Goal: Transaction & Acquisition: Purchase product/service

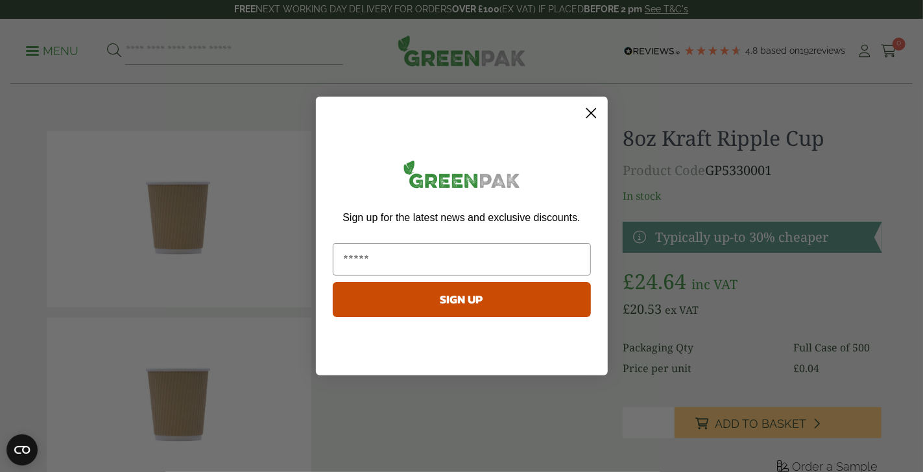
click at [590, 112] on icon "Close dialog" at bounding box center [591, 113] width 23 height 23
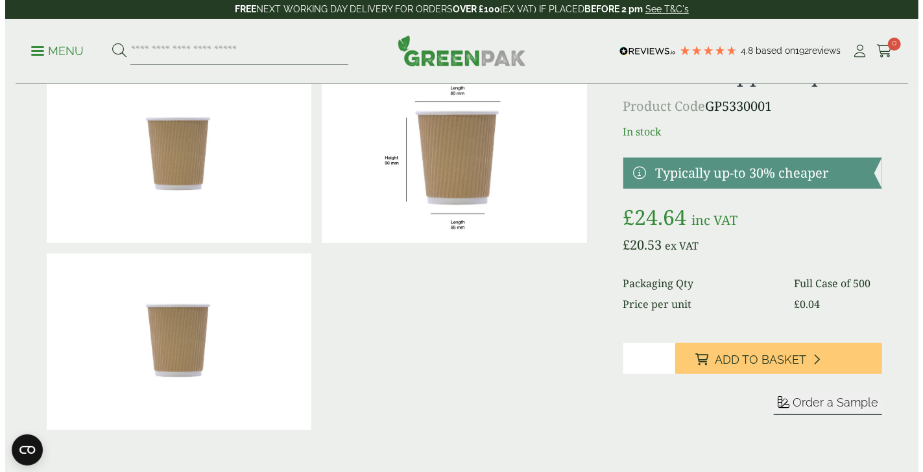
scroll to position [129, 0]
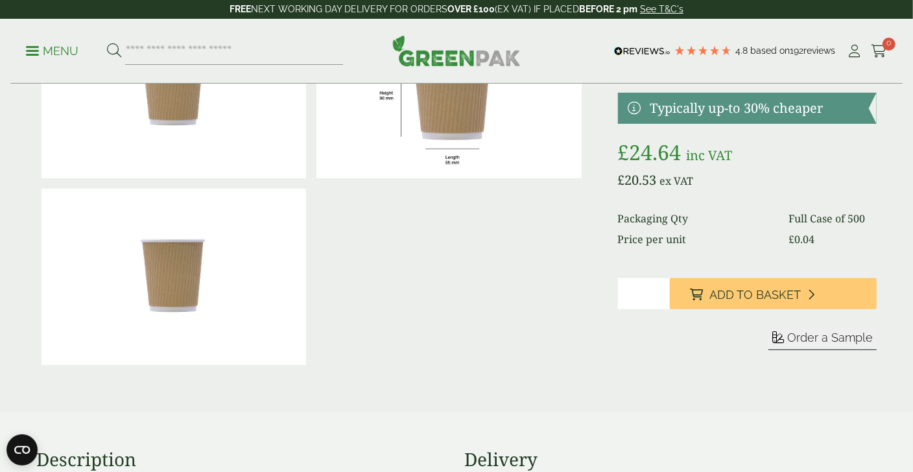
type input "*"
click at [661, 289] on input "*" at bounding box center [644, 293] width 52 height 31
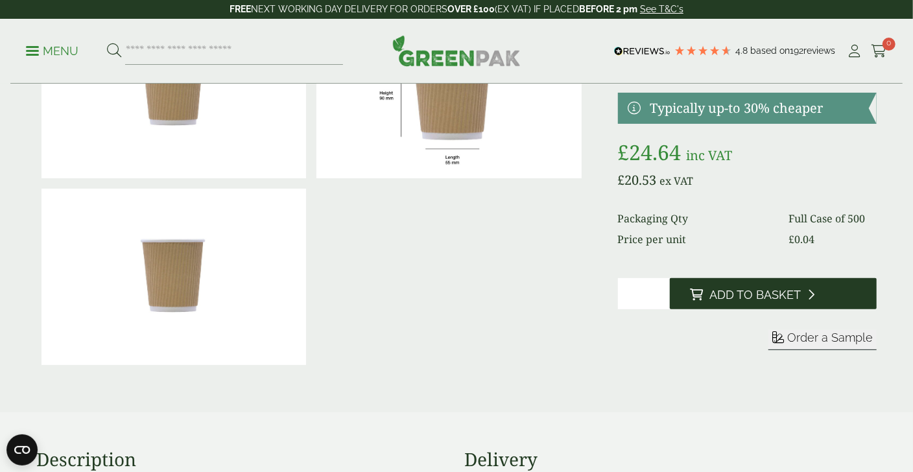
click at [746, 290] on span "Add to Basket" at bounding box center [755, 295] width 91 height 14
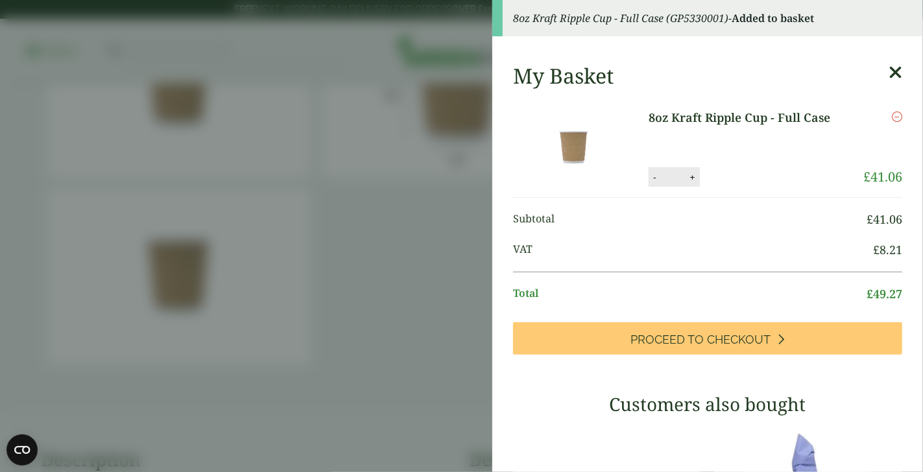
click at [751, 113] on link "8oz Kraft Ripple Cup - Full Case" at bounding box center [747, 118] width 198 height 18
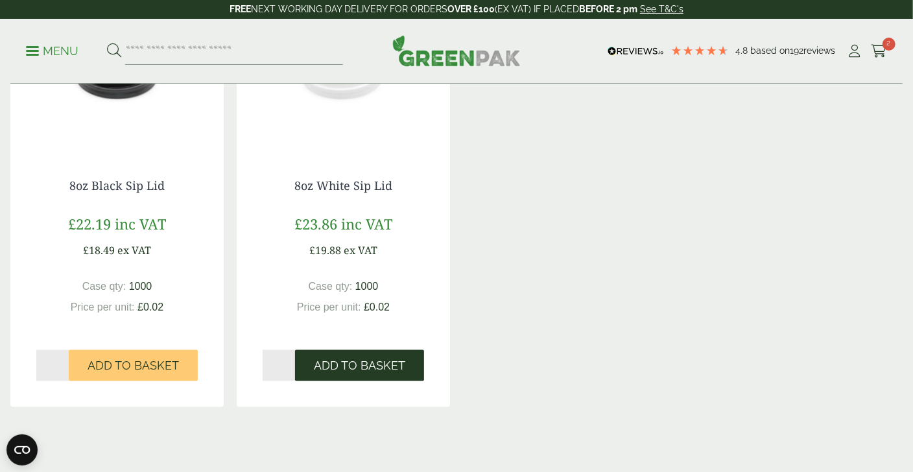
click at [351, 357] on button "Add to Basket" at bounding box center [359, 365] width 129 height 31
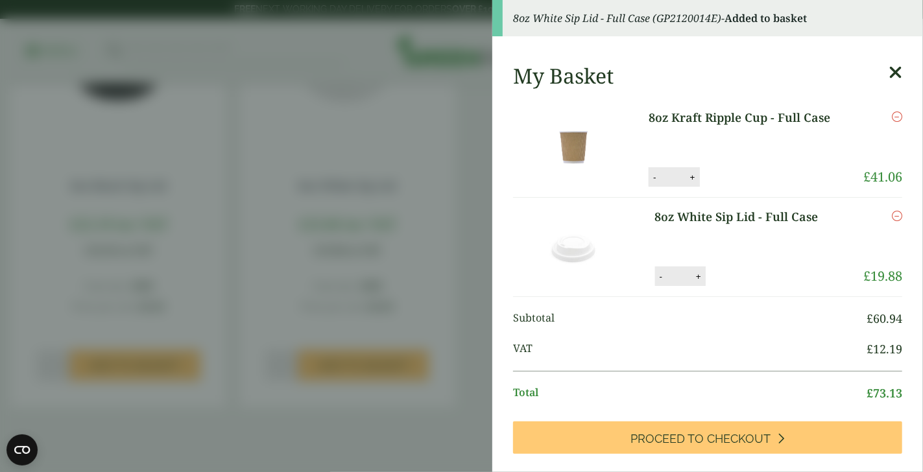
click at [888, 69] on icon at bounding box center [895, 73] width 14 height 18
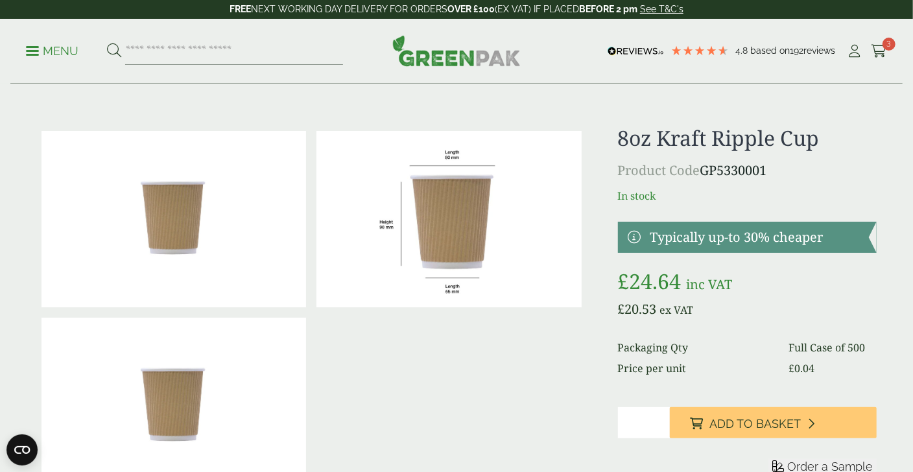
click at [42, 46] on p "Menu" at bounding box center [52, 51] width 53 height 16
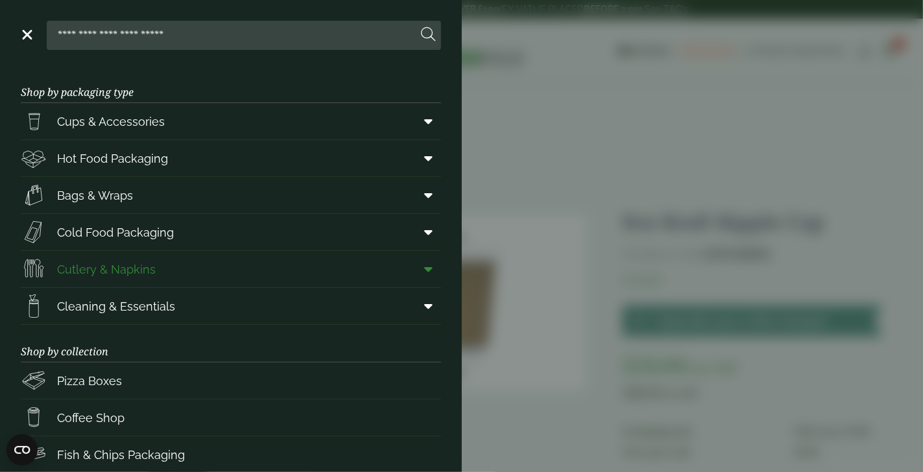
click at [128, 267] on span "Cutlery & Napkins" at bounding box center [106, 270] width 99 height 18
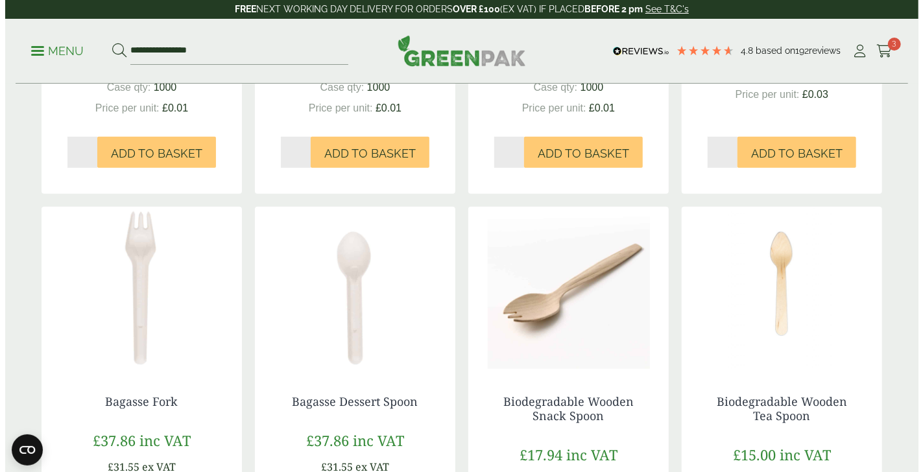
scroll to position [389, 0]
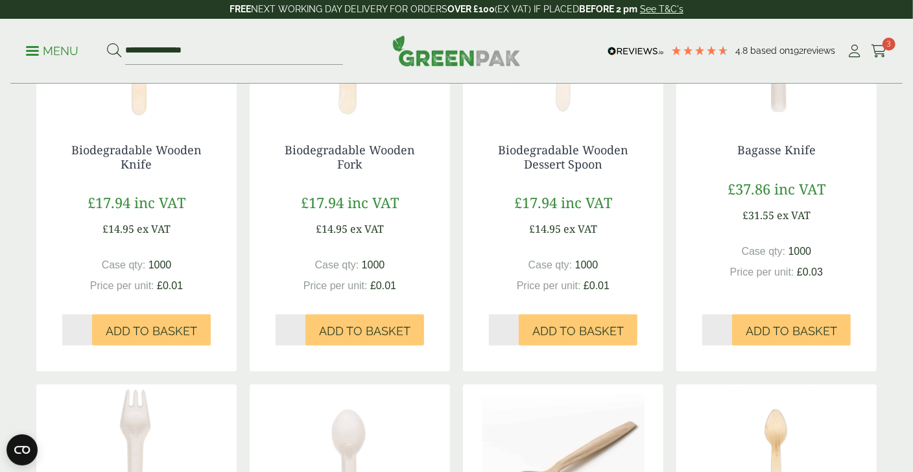
click at [50, 45] on p "Menu" at bounding box center [52, 51] width 53 height 16
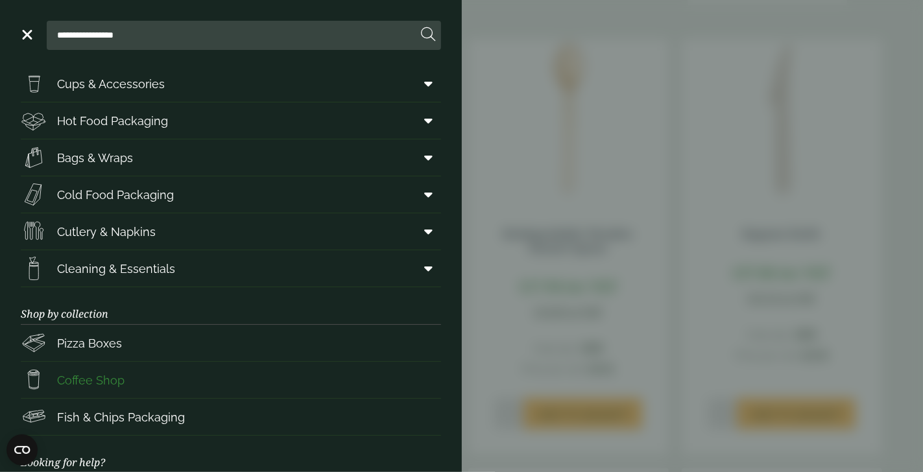
scroll to position [0, 0]
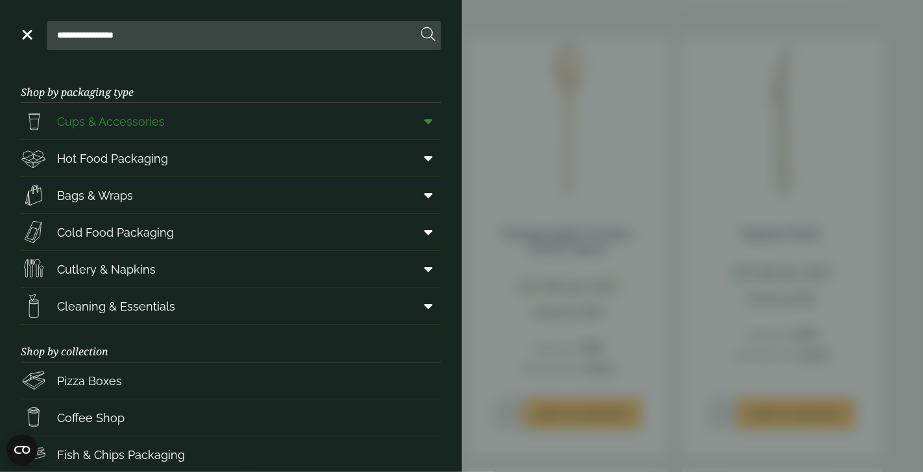
click at [134, 122] on span "Cups & Accessories" at bounding box center [111, 122] width 108 height 18
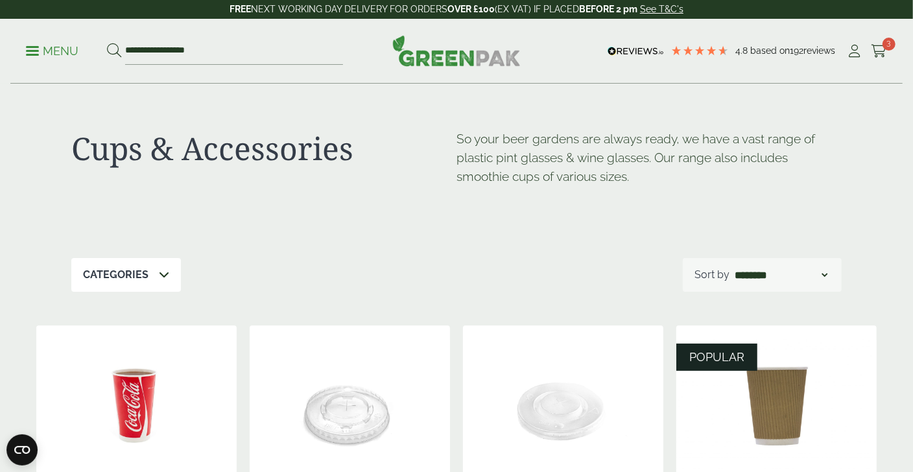
click at [62, 47] on p "Menu" at bounding box center [52, 51] width 53 height 16
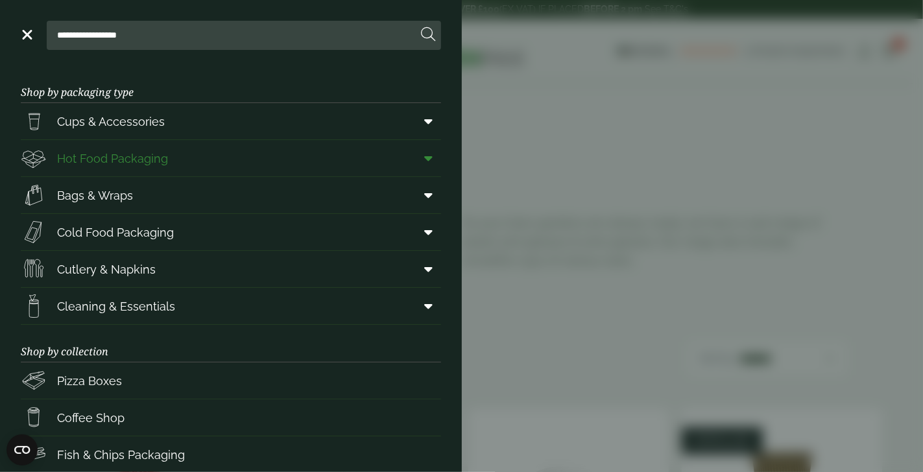
click at [93, 159] on span "Hot Food Packaging" at bounding box center [112, 159] width 111 height 18
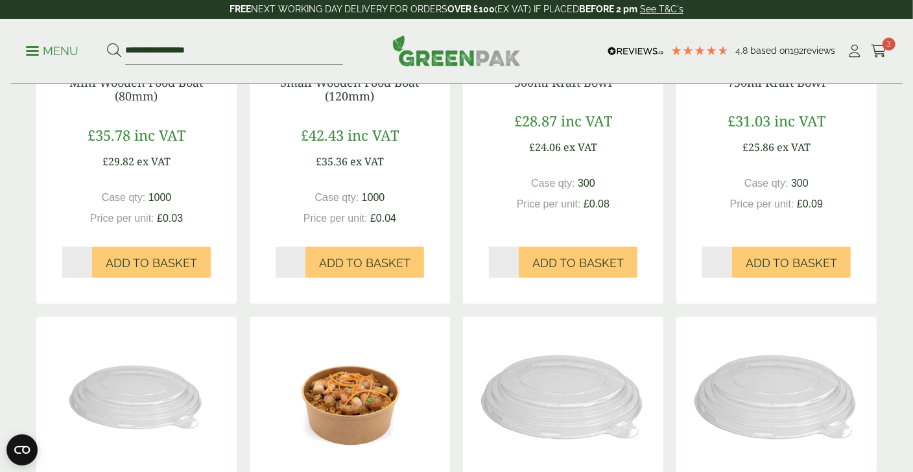
scroll to position [972, 0]
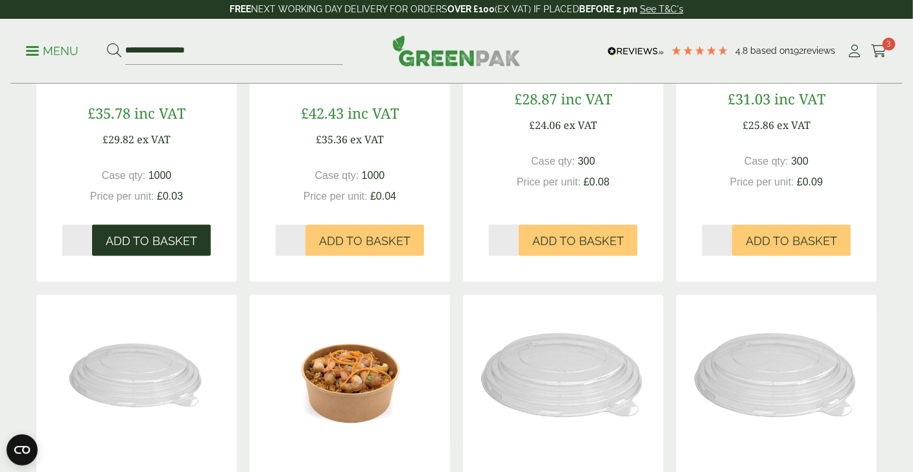
click at [143, 240] on span "Add to Basket" at bounding box center [151, 241] width 91 height 14
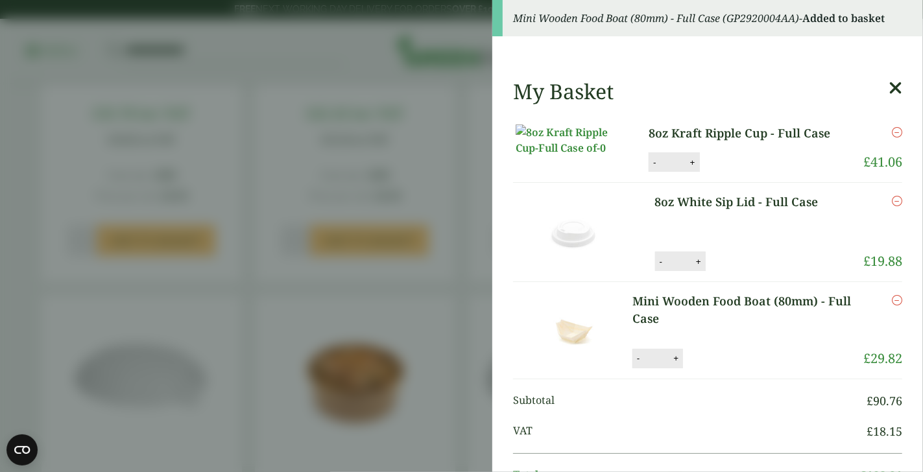
click at [891, 206] on icon "Remove this item" at bounding box center [896, 201] width 10 height 10
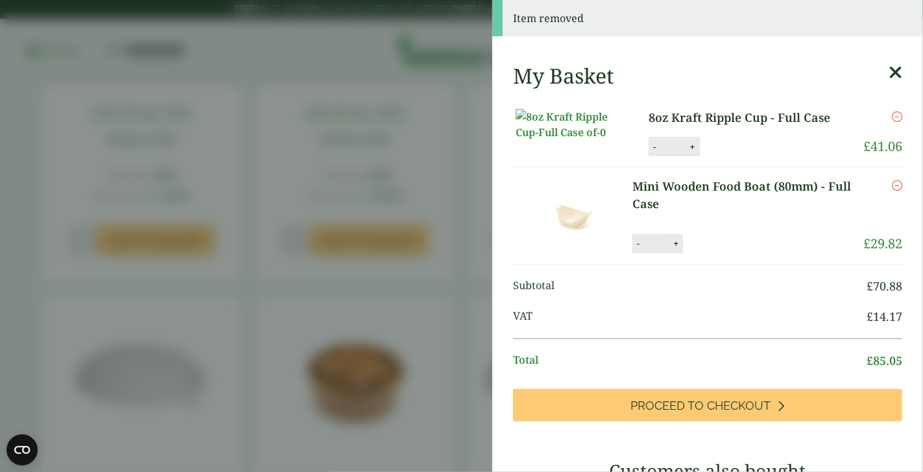
click at [679, 249] on button "+" at bounding box center [675, 243] width 13 height 11
type input "*"
click at [718, 253] on button "Update" at bounding box center [717, 243] width 65 height 19
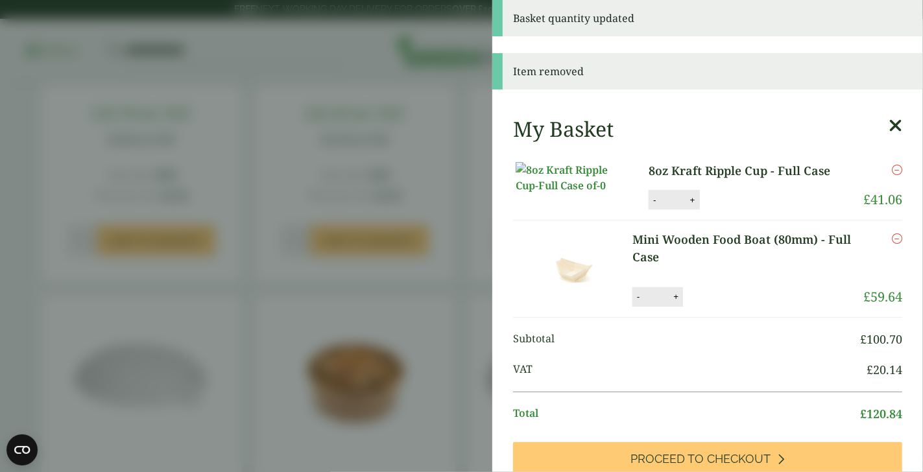
click at [465, 230] on aside "Basket quantity updated Item removed My Basket 8oz Kraft Ripple Cup - Full Case…" at bounding box center [461, 236] width 923 height 472
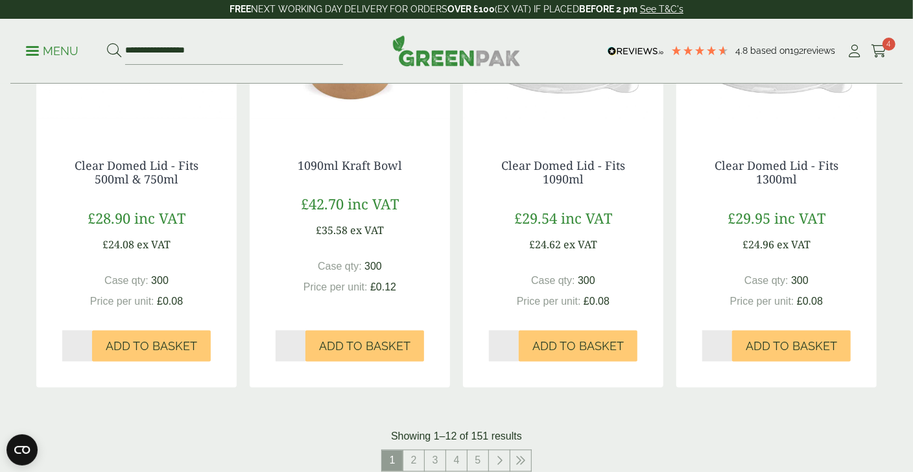
scroll to position [1556, 0]
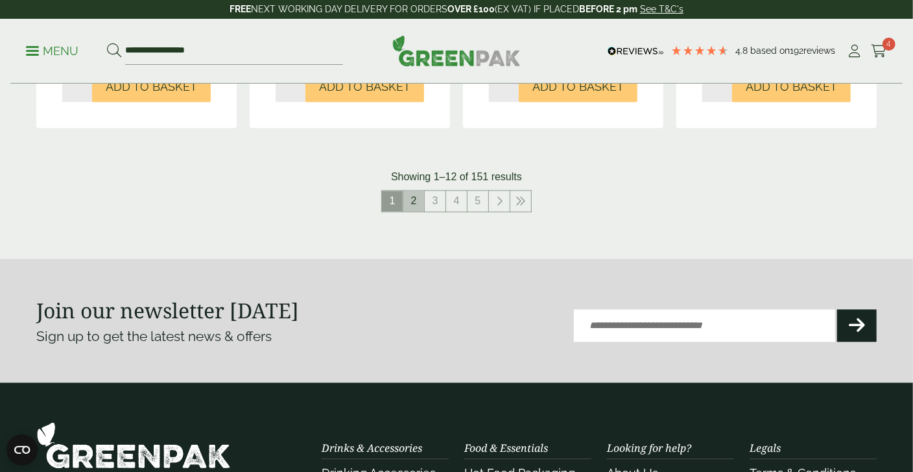
click at [423, 198] on link "2" at bounding box center [413, 201] width 21 height 21
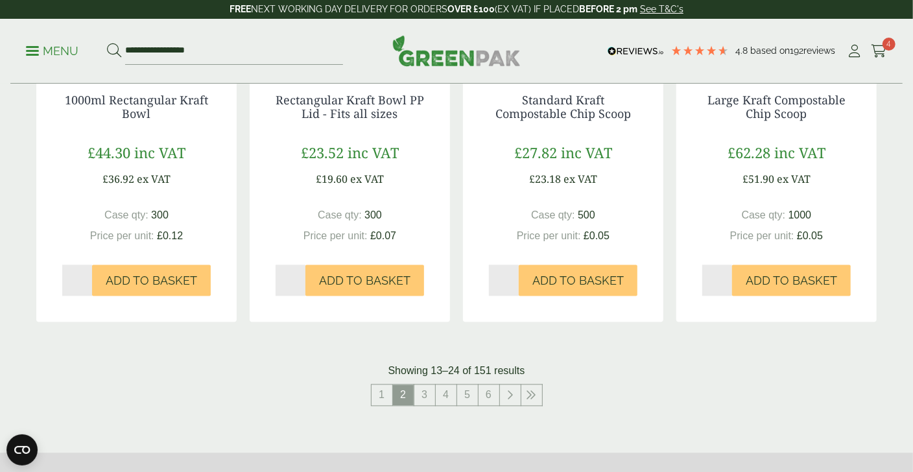
scroll to position [1621, 0]
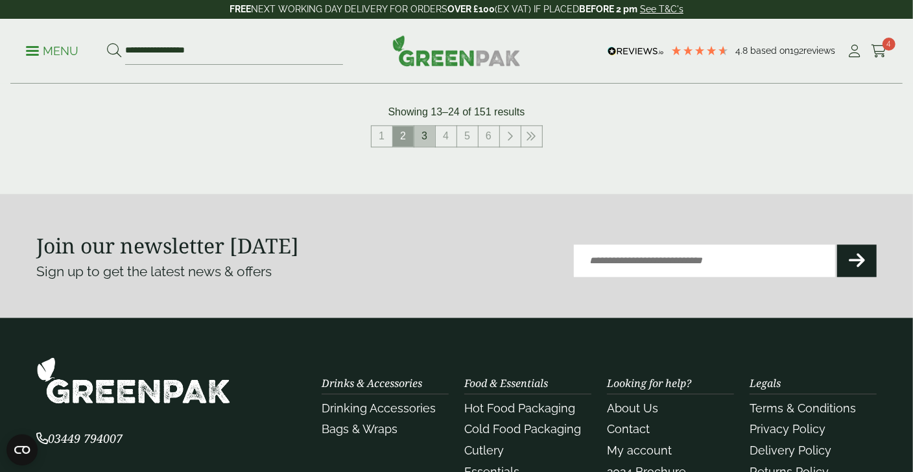
click at [422, 134] on link "3" at bounding box center [424, 136] width 21 height 21
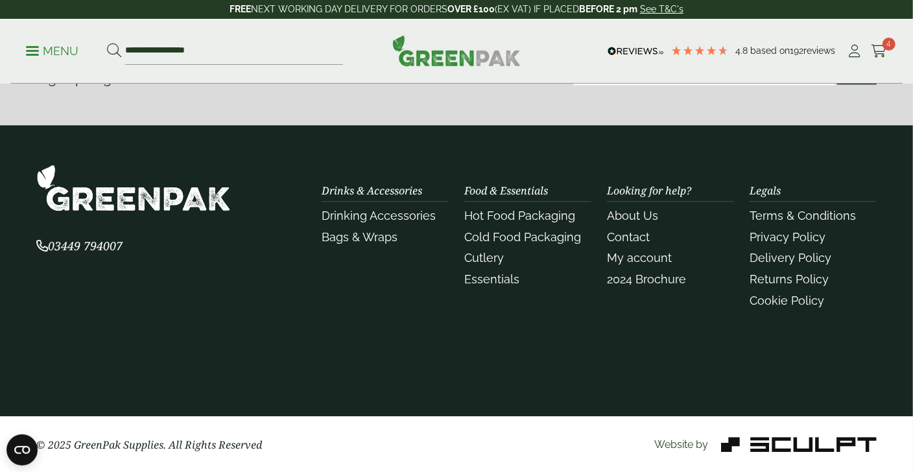
scroll to position [1600, 0]
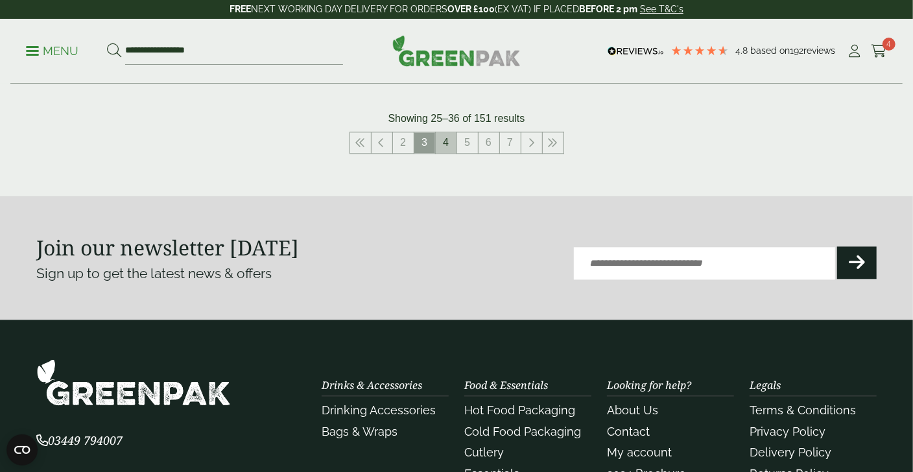
click at [441, 143] on link "4" at bounding box center [446, 142] width 21 height 21
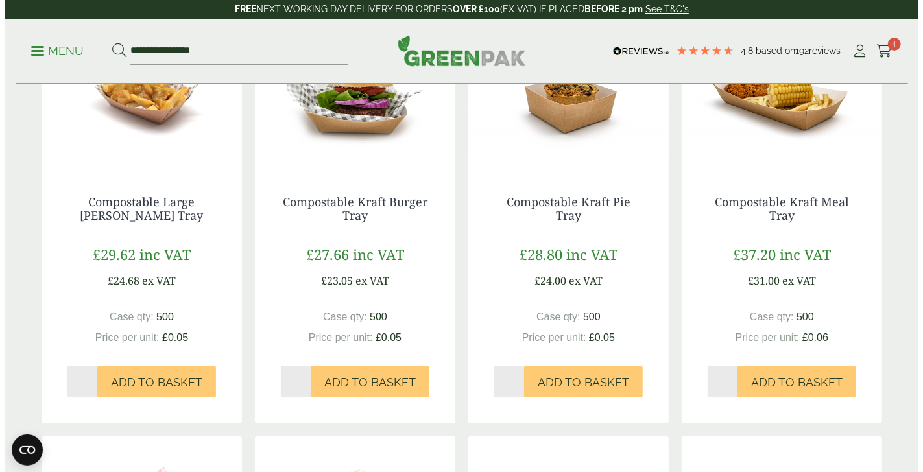
scroll to position [368, 0]
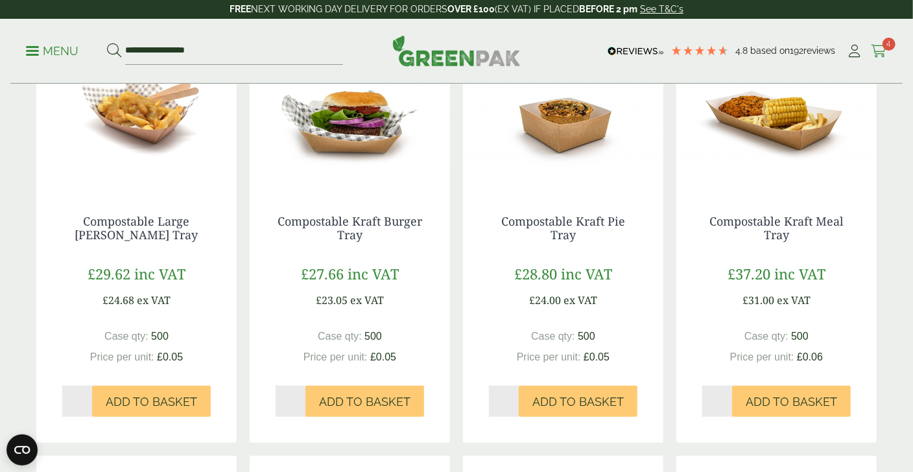
click at [886, 50] on icon at bounding box center [879, 51] width 16 height 13
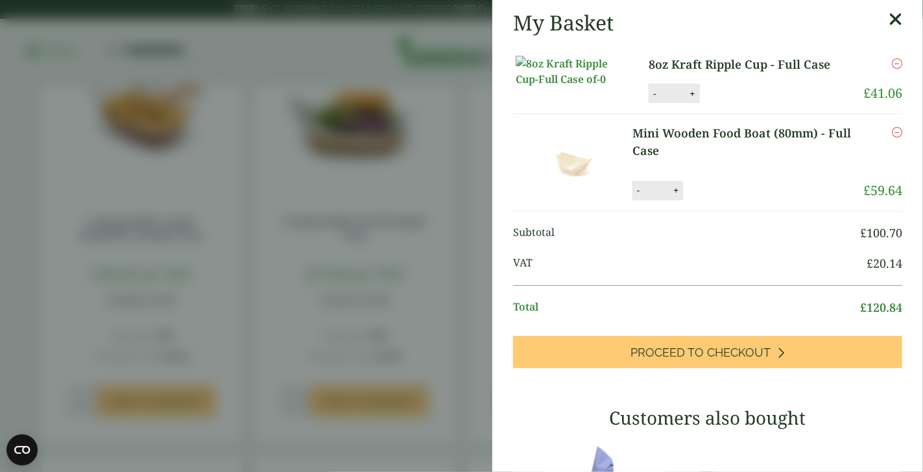
click at [686, 99] on button "+" at bounding box center [692, 93] width 13 height 11
type input "*"
click at [738, 104] on button "Update" at bounding box center [734, 93] width 65 height 19
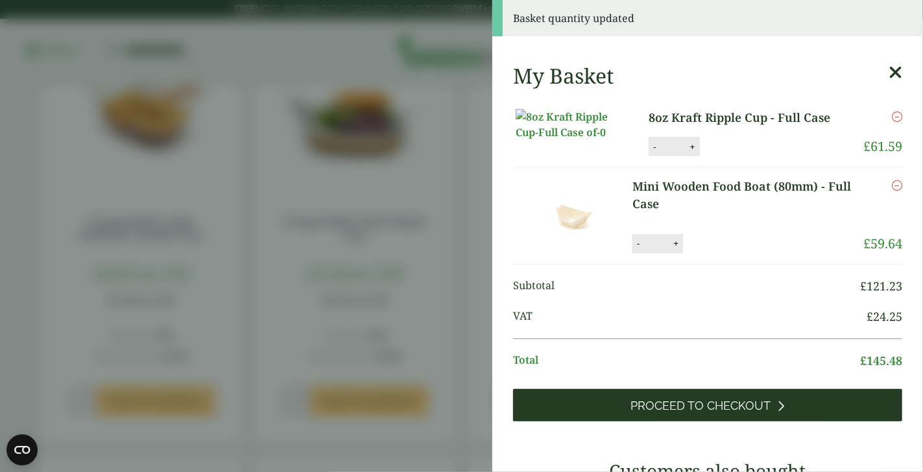
click at [720, 413] on span "Proceed to Checkout" at bounding box center [701, 406] width 140 height 14
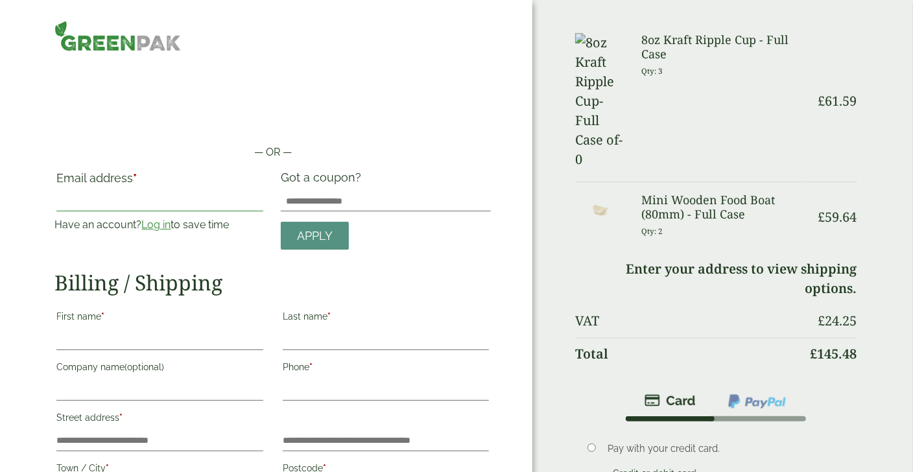
click at [137, 193] on input "Email address *" at bounding box center [159, 201] width 206 height 21
type input "**********"
type input "******"
type input "*****"
type input "**********"
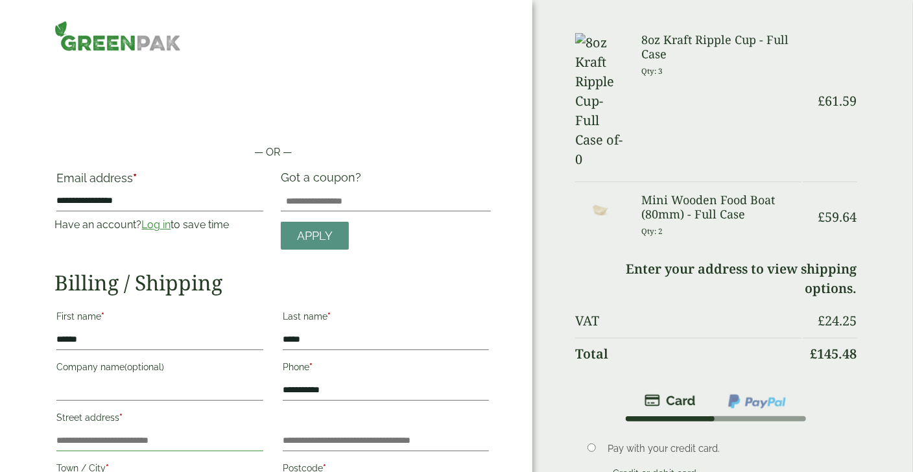
type input "**********"
type input "*******"
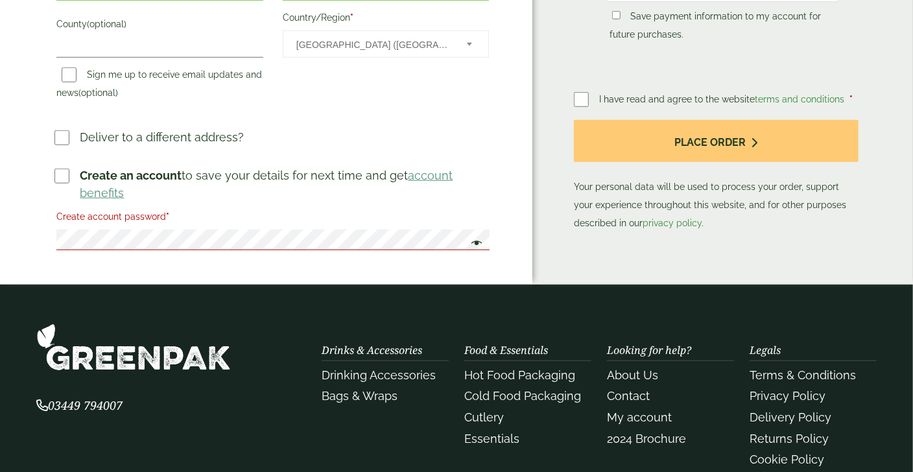
scroll to position [518, 0]
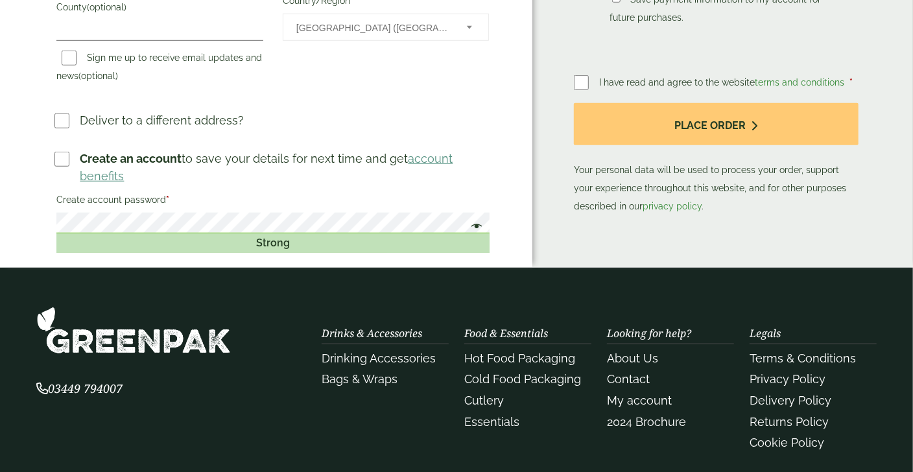
click at [476, 222] on span at bounding box center [473, 228] width 17 height 16
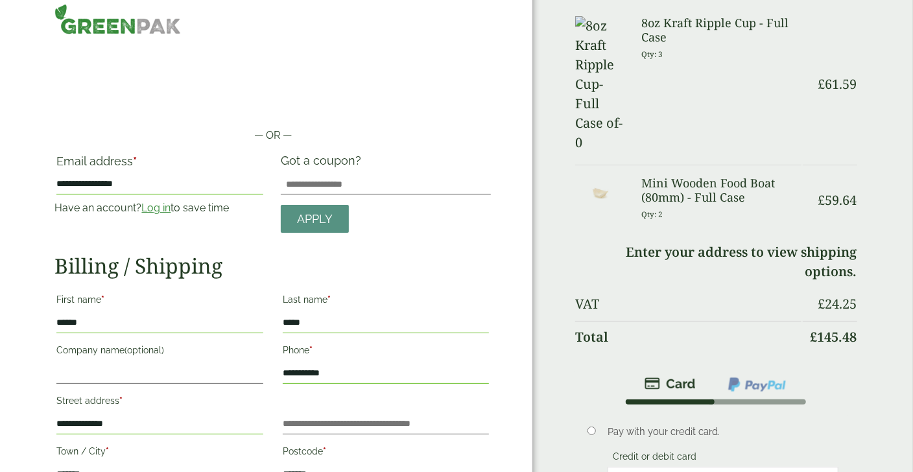
scroll to position [0, 0]
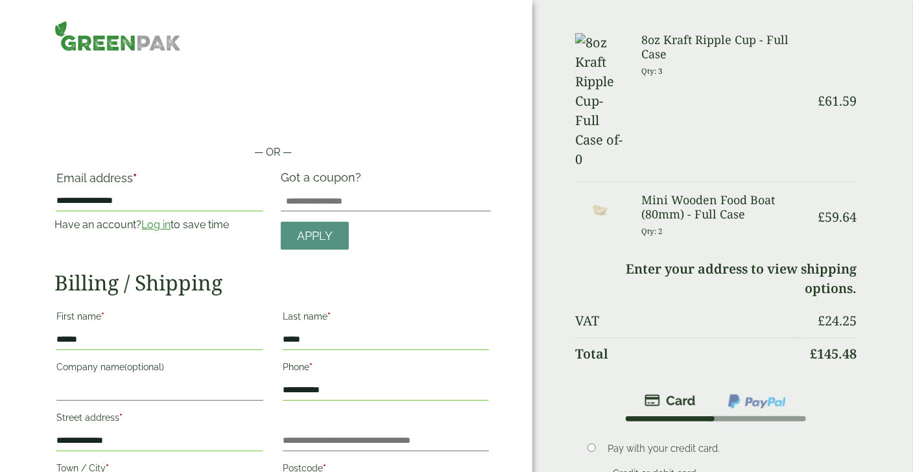
click at [683, 253] on td "Enter your address to view shipping options." at bounding box center [715, 278] width 281 height 51
click at [692, 193] on h3 "Mini Wooden Food Boat (80mm) - Full Case" at bounding box center [720, 207] width 159 height 28
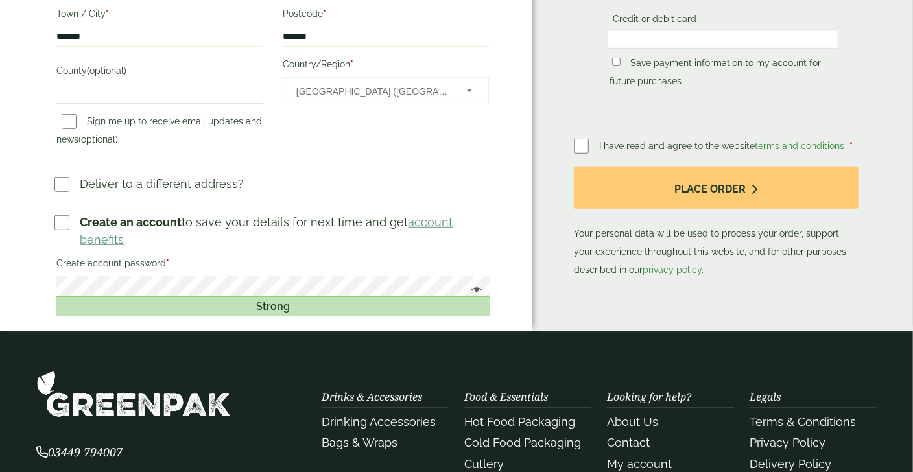
scroll to position [389, 0]
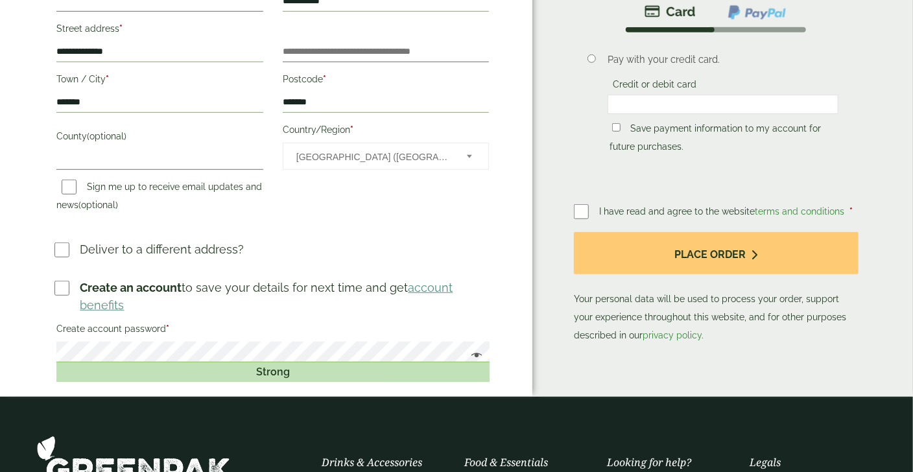
click at [169, 248] on p "Deliver to a different address?" at bounding box center [162, 250] width 164 height 18
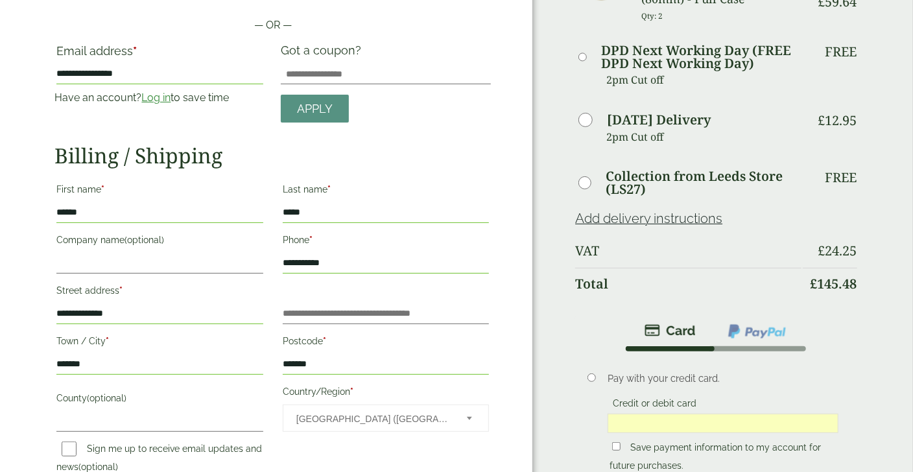
scroll to position [259, 0]
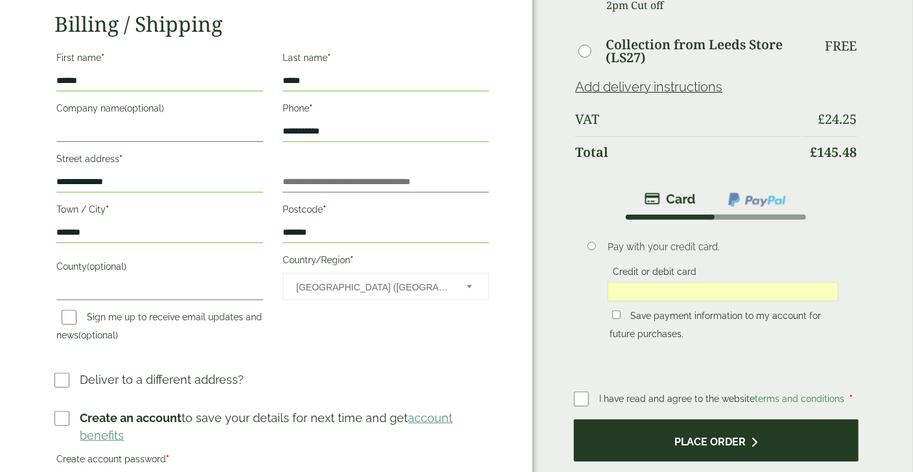
click at [724, 422] on button "Place order" at bounding box center [716, 440] width 284 height 42
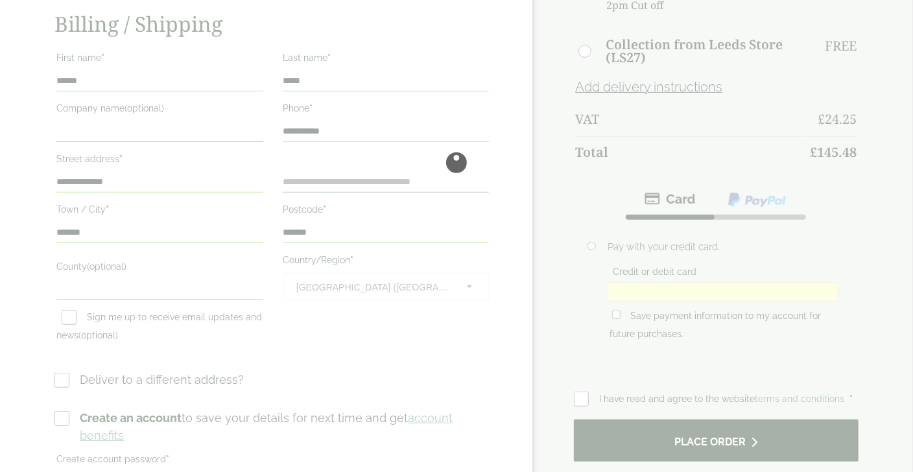
scroll to position [0, 0]
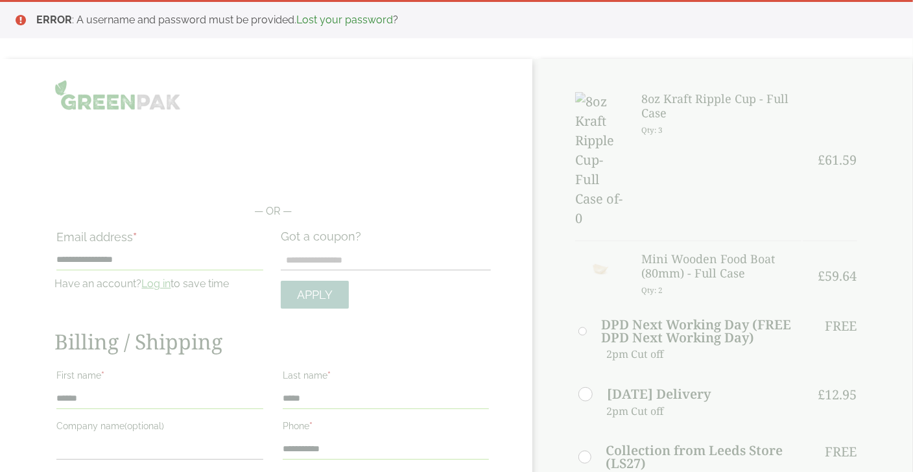
click at [353, 18] on link "Lost your password" at bounding box center [344, 20] width 97 height 12
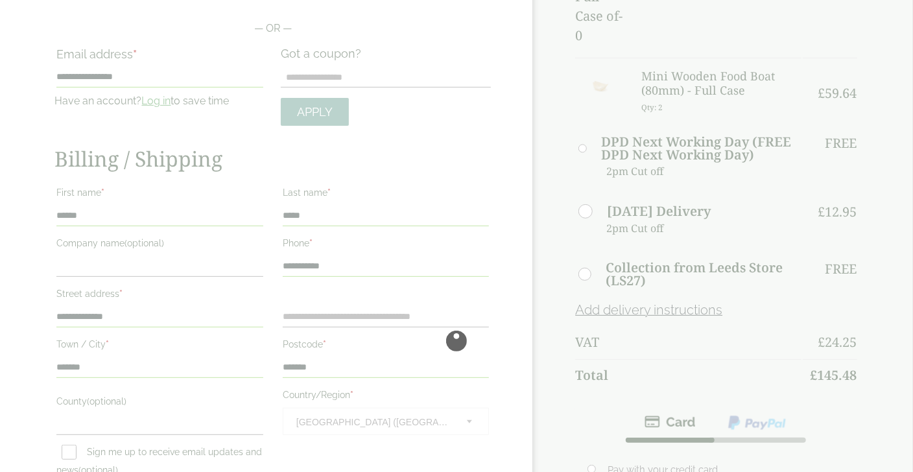
scroll to position [324, 0]
